Goal: Navigation & Orientation: Understand site structure

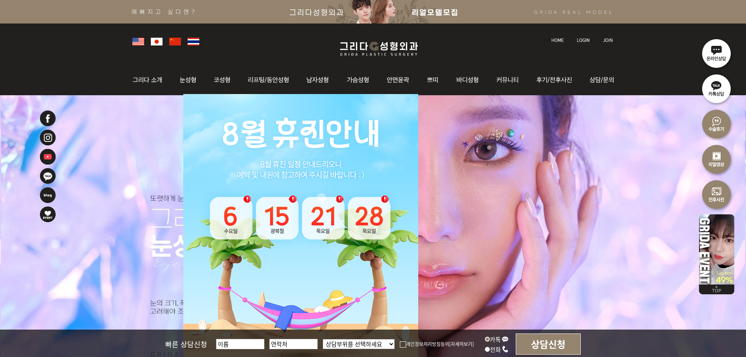
scroll to position [117, 0]
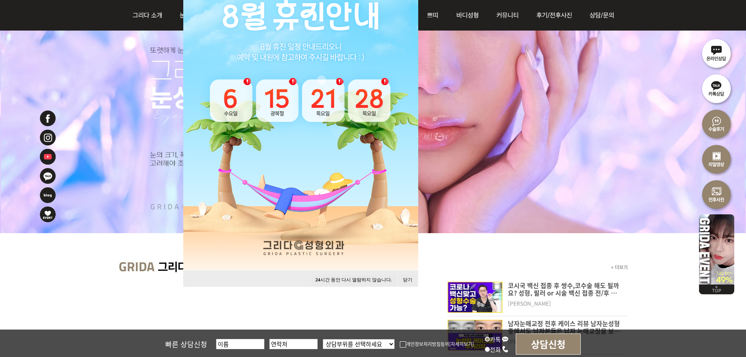
click at [410, 281] on button "닫기" at bounding box center [407, 279] width 17 height 11
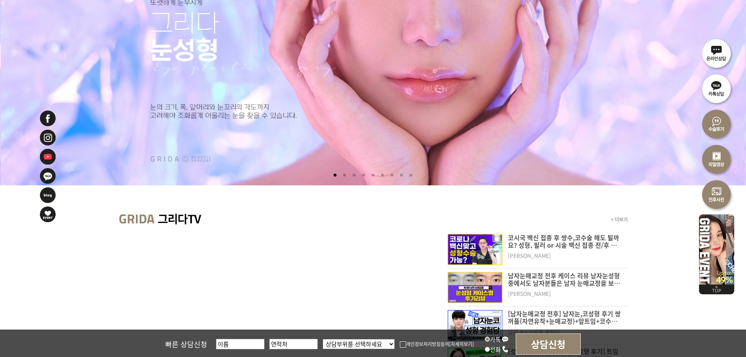
scroll to position [0, 0]
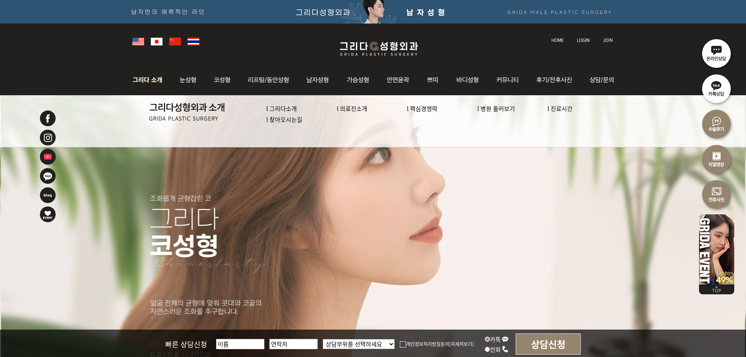
click at [355, 110] on link "l 의료진소개" at bounding box center [352, 108] width 31 height 8
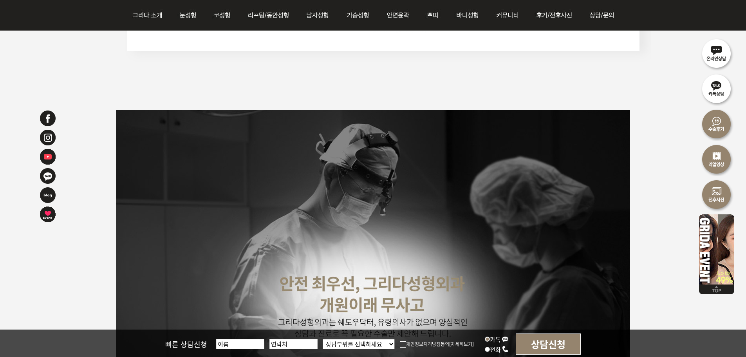
scroll to position [1840, 0]
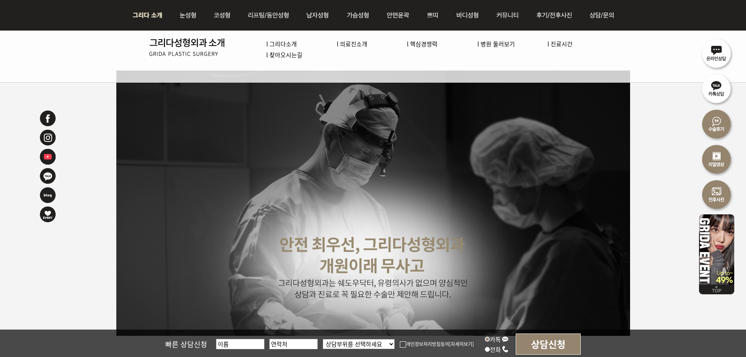
click at [509, 42] on link "l 병원 둘러보기" at bounding box center [496, 44] width 38 height 8
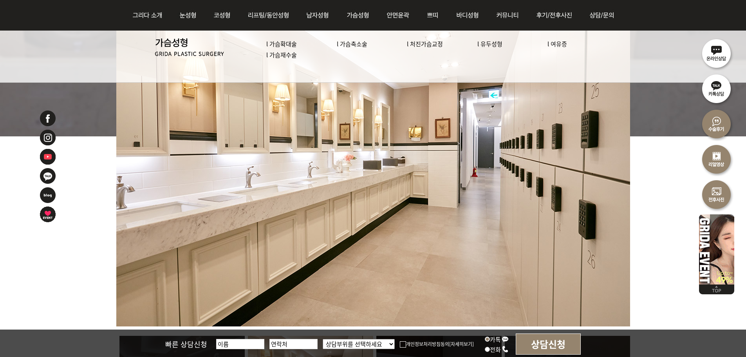
scroll to position [470, 0]
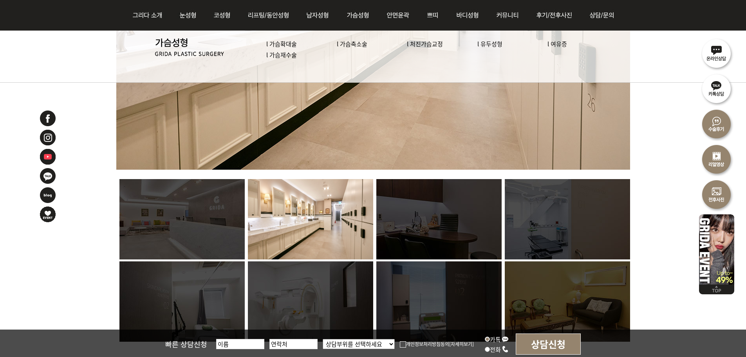
click at [448, 219] on img at bounding box center [438, 219] width 125 height 80
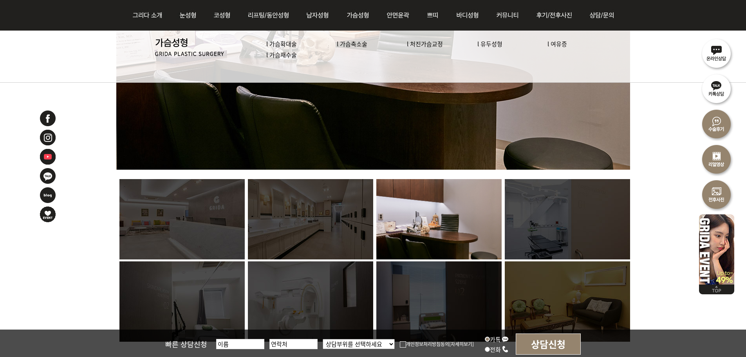
click at [564, 234] on img at bounding box center [567, 219] width 125 height 80
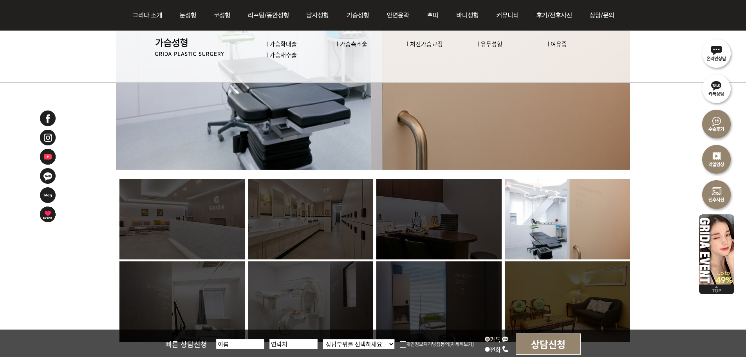
scroll to position [666, 0]
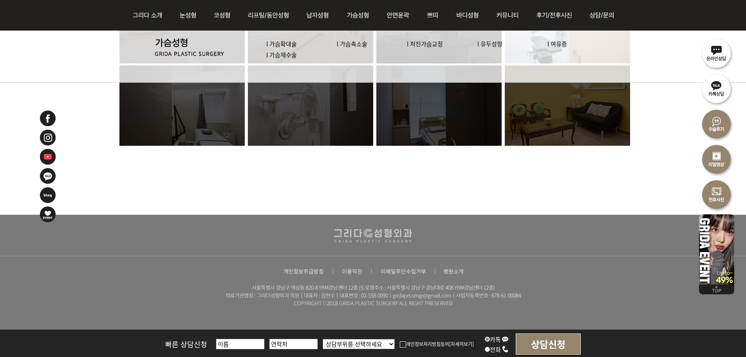
click at [166, 116] on img at bounding box center [181, 105] width 125 height 80
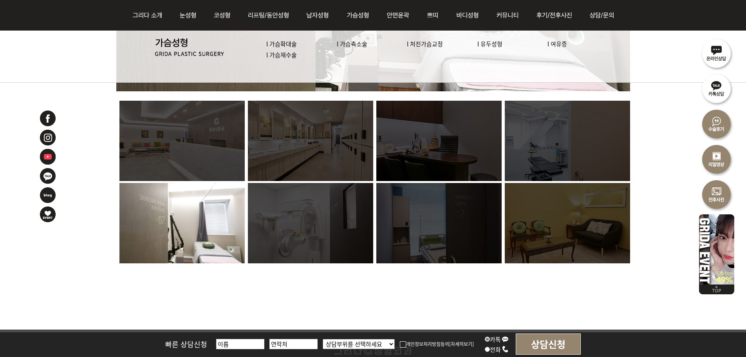
scroll to position [470, 0]
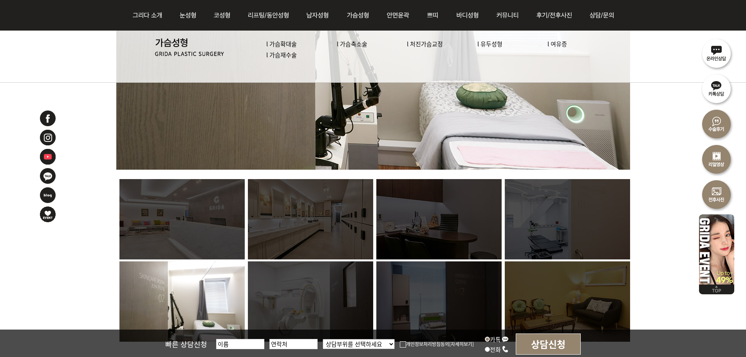
click at [330, 303] on img at bounding box center [310, 301] width 125 height 80
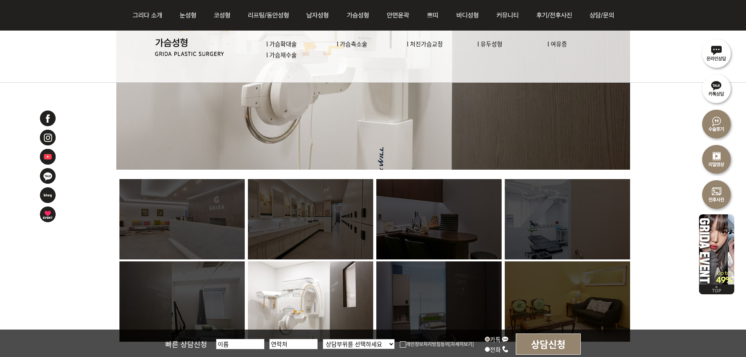
click at [427, 303] on img at bounding box center [438, 301] width 125 height 80
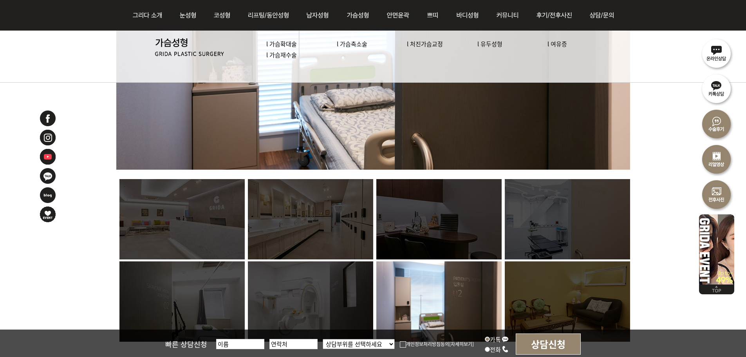
click at [537, 298] on img at bounding box center [567, 301] width 125 height 80
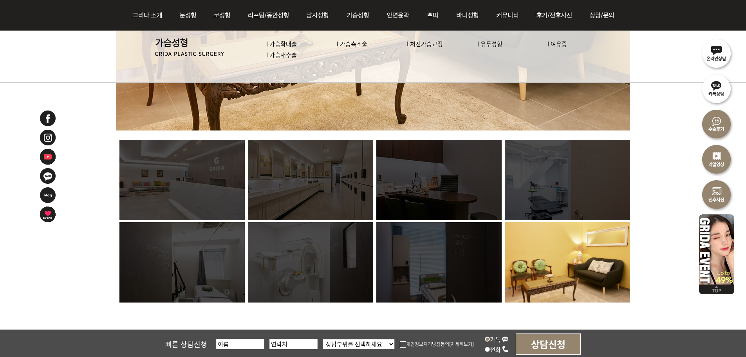
scroll to position [672, 0]
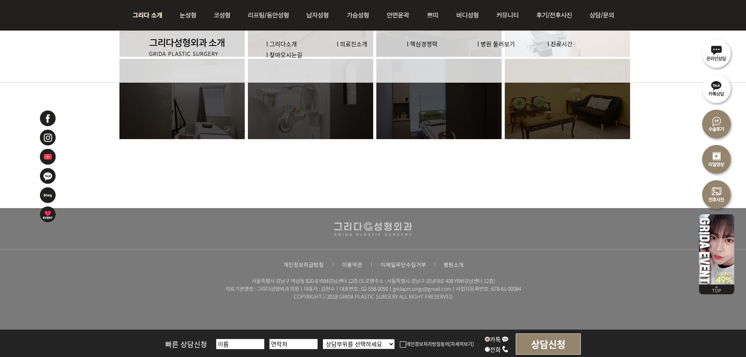
click at [296, 44] on link "l 그리다소개" at bounding box center [281, 44] width 31 height 8
